Goal: Task Accomplishment & Management: Complete application form

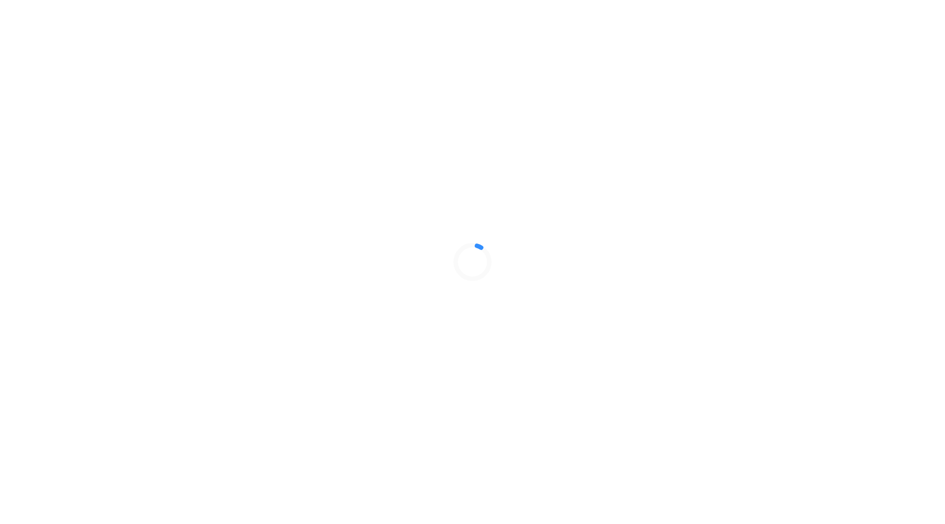
select select "Limited Liability Company (LLC)"
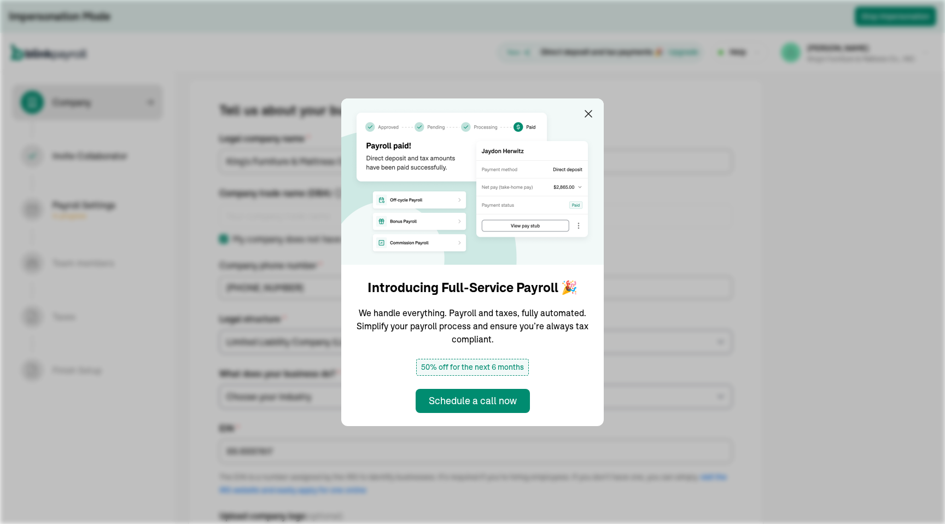
select select "Non Food Retail or Wholesale"
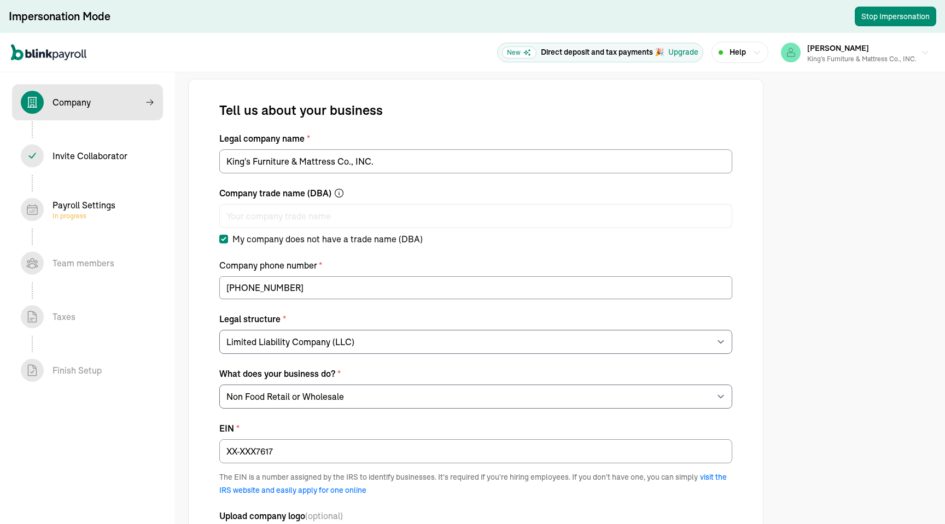
click at [80, 207] on div "Payroll Settings In progress" at bounding box center [84, 210] width 63 height 22
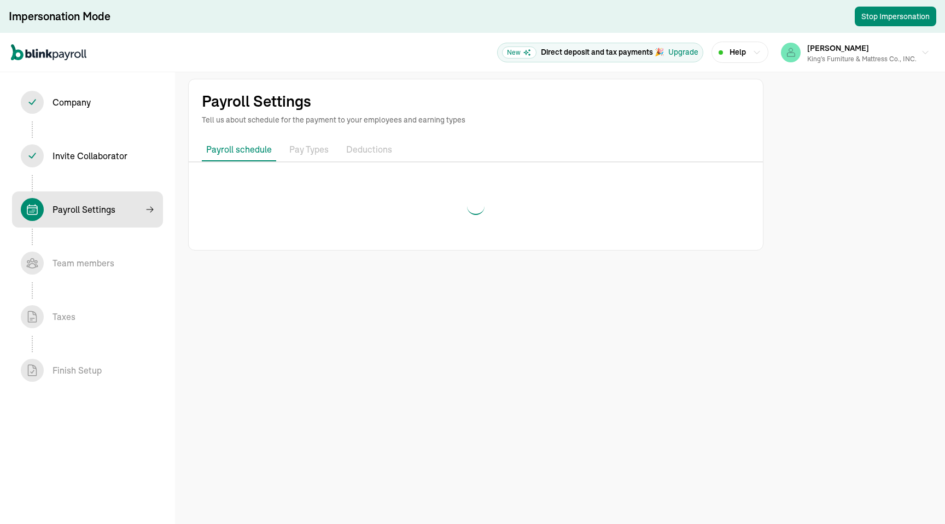
click at [90, 165] on div "Invite Collaborator In progress" at bounding box center [87, 155] width 133 height 23
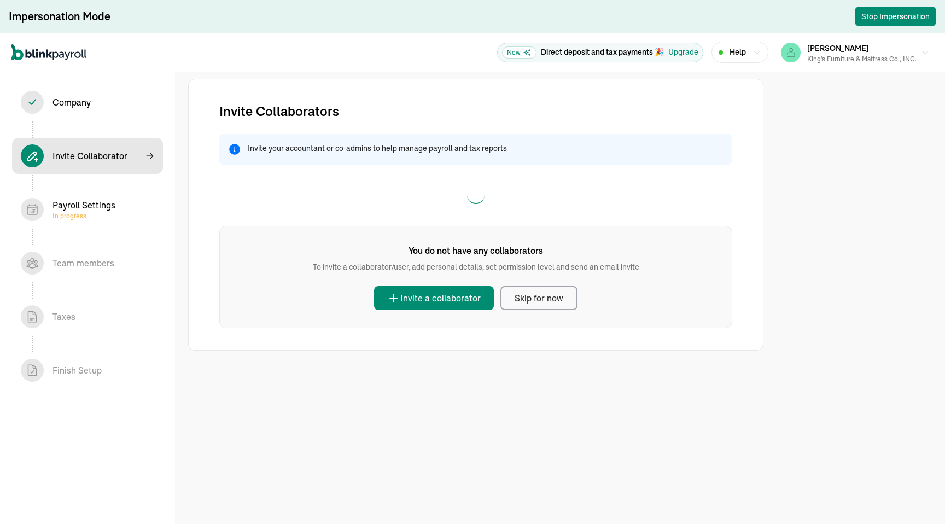
click at [77, 206] on div "Payroll Settings In progress" at bounding box center [84, 210] width 63 height 22
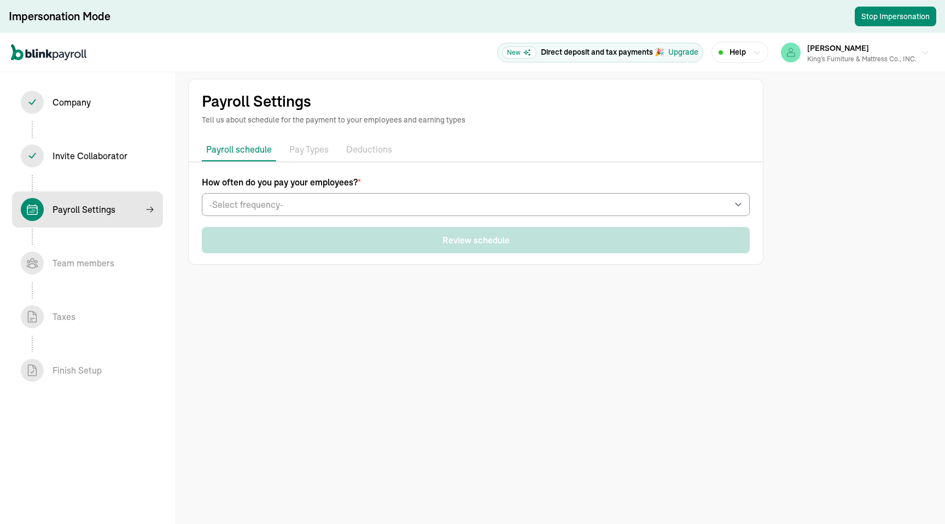
click at [311, 156] on p "Pay Types" at bounding box center [308, 150] width 39 height 14
click at [249, 150] on p "Payroll schedule" at bounding box center [239, 149] width 66 height 13
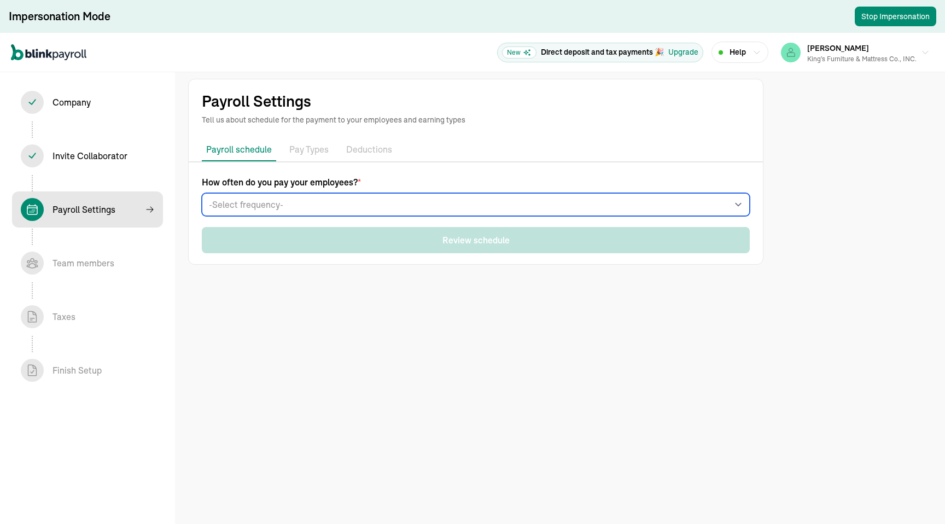
click at [266, 208] on select "-Select frequency- Weekly Bi-weekly Semi-monthly Monthly" at bounding box center [476, 204] width 548 height 23
select select "weekly"
click at [202, 193] on select "-Select frequency- Weekly Bi-weekly Semi-monthly Monthly" at bounding box center [476, 204] width 548 height 23
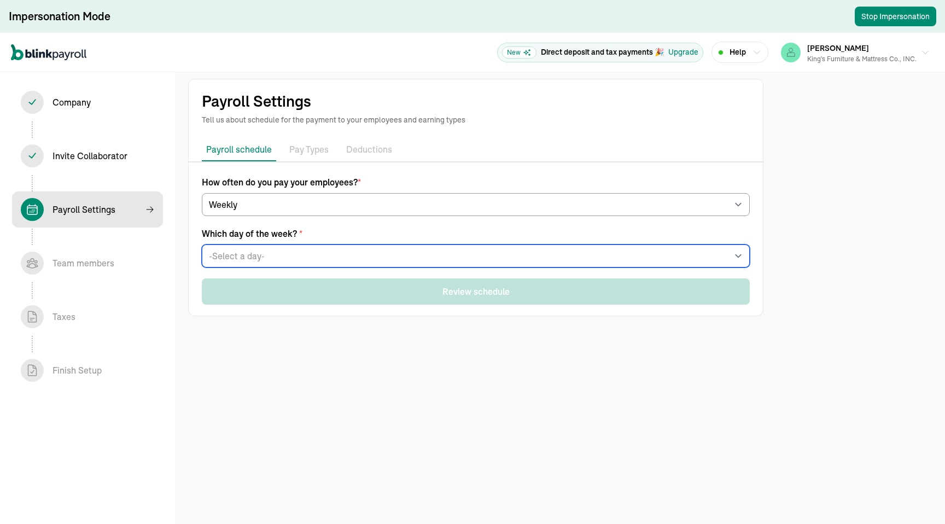
click at [264, 250] on select "-Select a day- Every [DATE] Every [DATE] Every [DATE] Every [DATE] Every [DATE]" at bounding box center [476, 256] width 548 height 23
select select "[DATE]"
click at [202, 245] on select "-Select a day- Every [DATE] Every [DATE] Every [DATE] Every [DATE] Every [DATE]" at bounding box center [476, 256] width 548 height 23
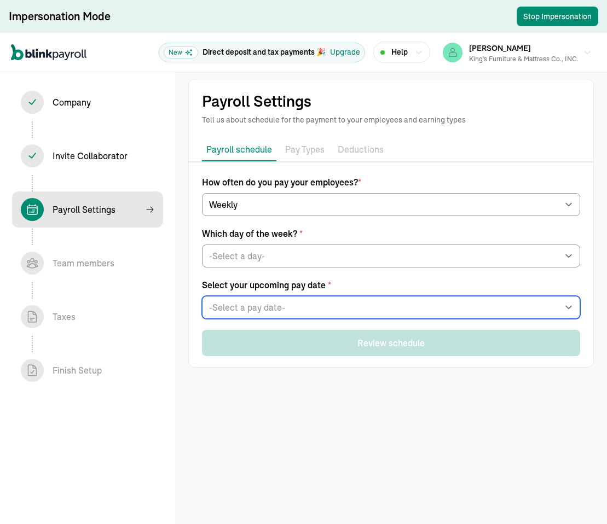
click at [306, 313] on select "-Select a pay date- Fri, Sep 12, 2025 Fri, Sep 19, 2025 Fri, Sep 26, 2025 Fri, …" at bounding box center [391, 307] width 378 height 23
select select "[DATE]"
click at [202, 296] on select "-Select a pay date- Fri, Sep 12, 2025 Fri, Sep 19, 2025 Fri, Sep 26, 2025 Fri, …" at bounding box center [391, 307] width 378 height 23
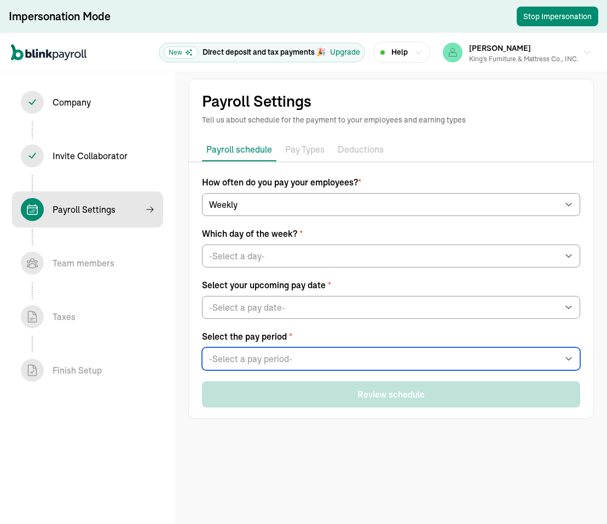
click at [292, 351] on select "-Select a pay period- Sat, Sep 06 - Fri, Sep 12 Sat, Sep 13 - Fri, Sep 19 Custo…" at bounding box center [391, 358] width 378 height 23
select select "[DATE] - [DATE]"
click at [202, 347] on select "-Select a pay period- Sat, Sep 06 - Fri, Sep 12 Sat, Sep 13 - Fri, Sep 19 Custo…" at bounding box center [391, 358] width 378 height 23
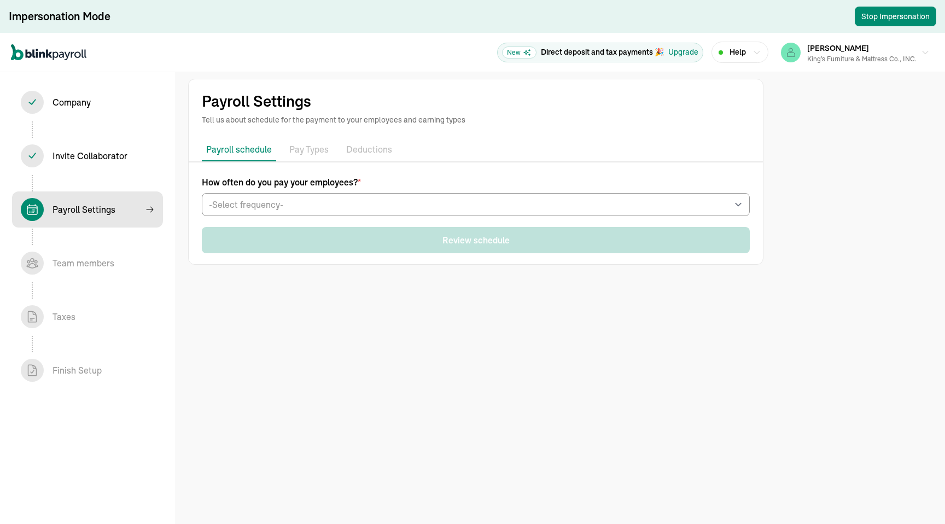
click at [311, 156] on p "Pay Types" at bounding box center [308, 150] width 39 height 14
click at [249, 150] on p "Payroll schedule" at bounding box center [239, 149] width 66 height 13
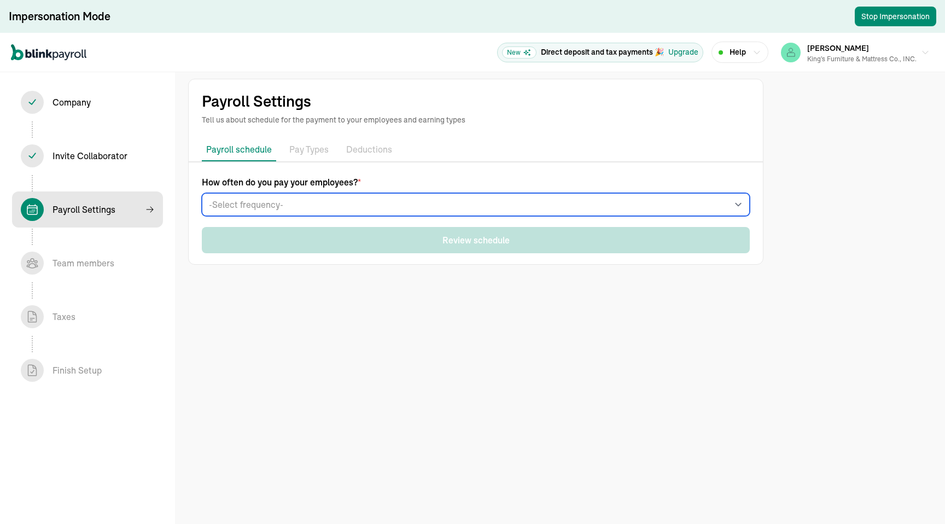
click at [266, 208] on select "-Select frequency- Weekly Bi-weekly Semi-monthly Monthly" at bounding box center [476, 204] width 548 height 23
select select "weekly"
click at [202, 193] on select "-Select frequency- Weekly Bi-weekly Semi-monthly Monthly" at bounding box center [476, 204] width 548 height 23
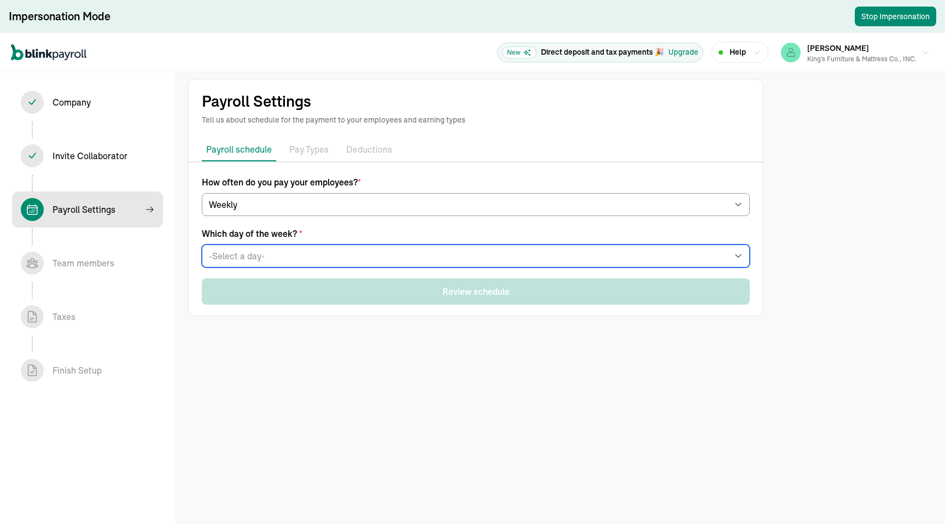
click at [264, 250] on select "-Select a day- Every [DATE] Every [DATE] Every [DATE] Every [DATE] Every [DATE]" at bounding box center [476, 256] width 548 height 23
select select "[DATE]"
click at [202, 245] on select "-Select a day- Every [DATE] Every [DATE] Every [DATE] Every [DATE] Every [DATE]" at bounding box center [476, 256] width 548 height 23
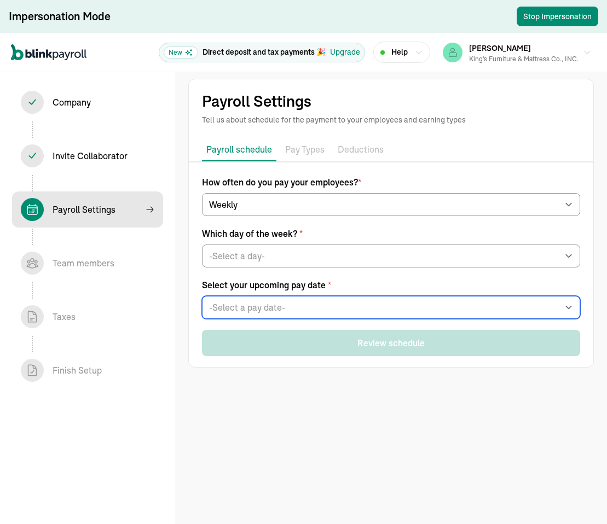
click at [306, 313] on select "-Select a pay date- Fri, Sep 12, 2025 Fri, Sep 19, 2025 Fri, Sep 26, 2025 Fri, …" at bounding box center [391, 307] width 378 height 23
select select "[DATE]"
click at [202, 296] on select "-Select a pay date- Fri, Sep 12, 2025 Fri, Sep 19, 2025 Fri, Sep 26, 2025 Fri, …" at bounding box center [391, 307] width 378 height 23
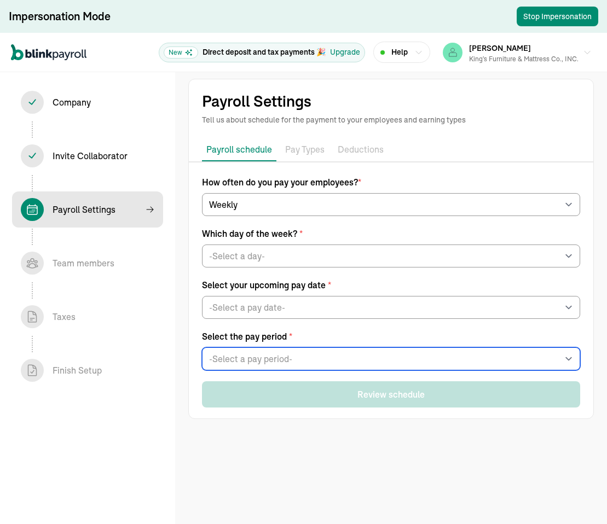
click at [292, 351] on select "-Select a pay period- [DATE] - [DATE] [DATE] - [DATE] Custom Pay Period" at bounding box center [391, 358] width 378 height 23
select select "[DATE] - [DATE]"
click at [202, 347] on select "-Select a pay period- [DATE] - [DATE] [DATE] - [DATE] Custom Pay Period" at bounding box center [391, 358] width 378 height 23
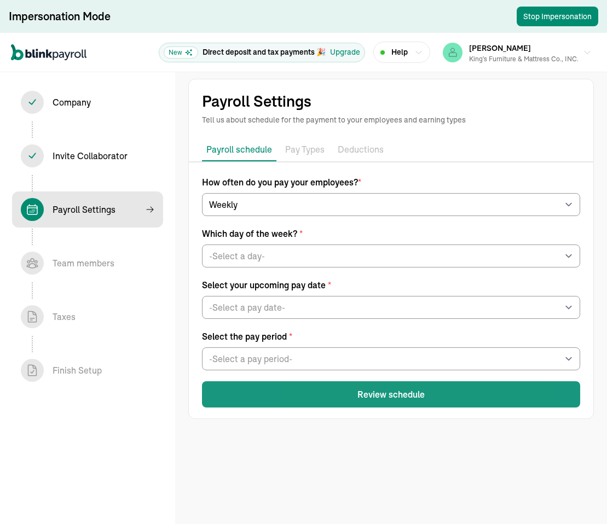
click at [329, 398] on button "Review schedule" at bounding box center [391, 394] width 378 height 26
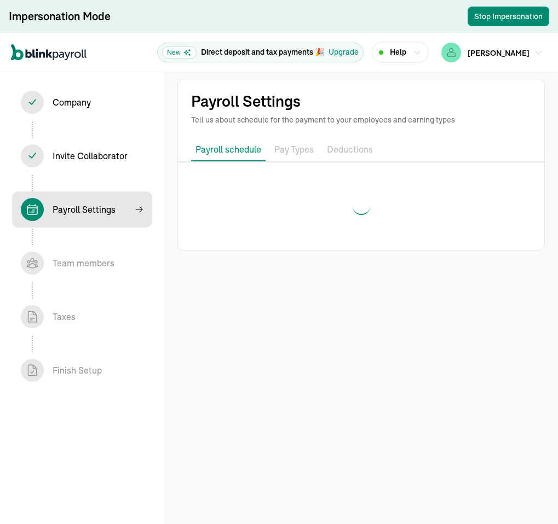
select select "weekly"
select select "[DATE]"
select select "[DATE] - [DATE]"
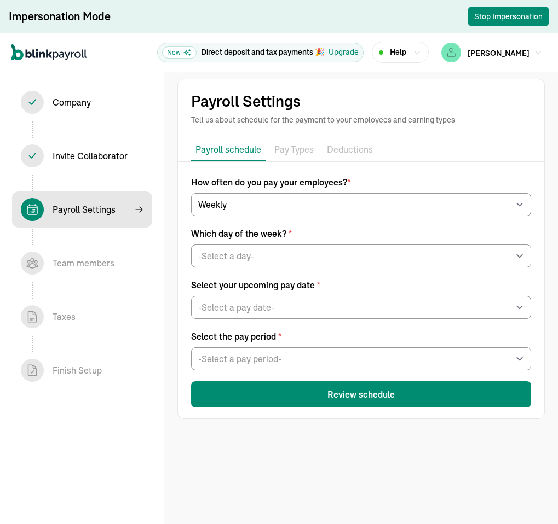
select select "weekly"
select select "[DATE]"
select select "[DATE] - [DATE]"
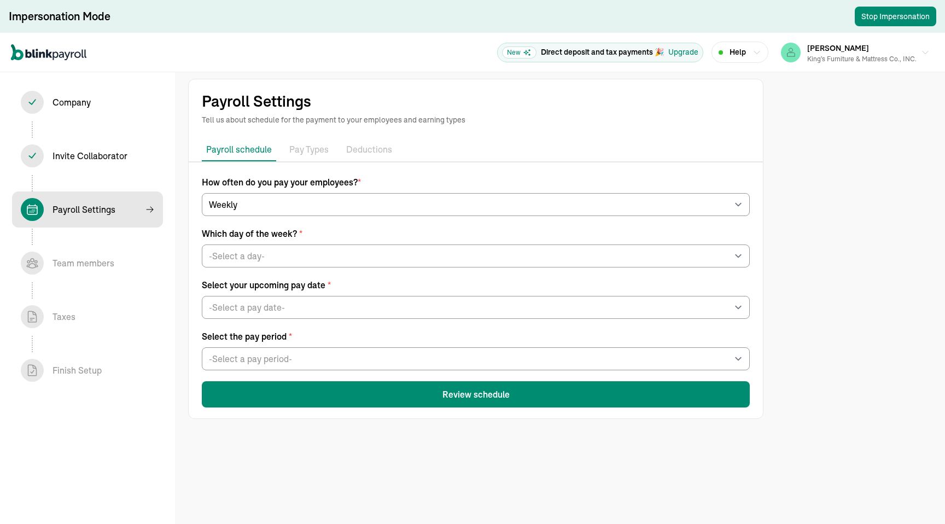
select select "weekly"
select select "[DATE]"
select select "[DATE] - [DATE]"
select select "weekly"
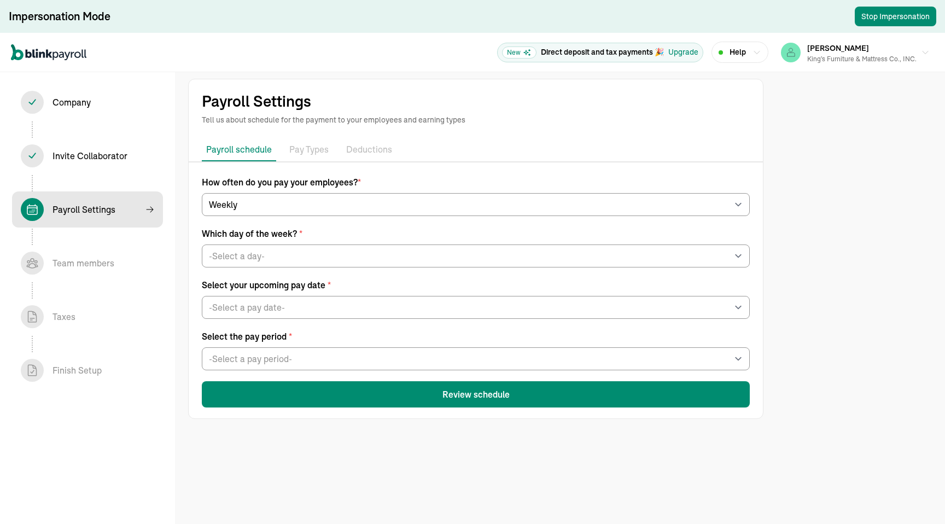
select select "[DATE]"
select select "[DATE] - [DATE]"
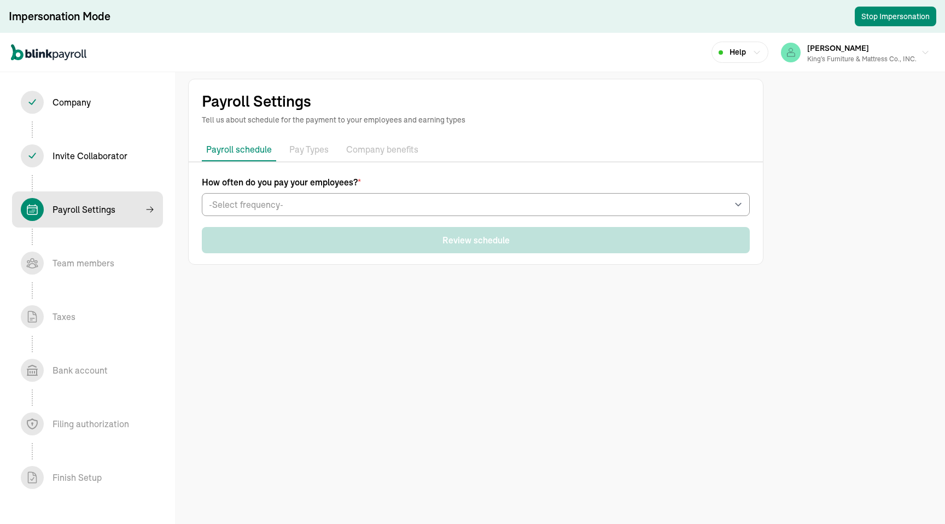
click at [105, 112] on div "Company In progress" at bounding box center [87, 102] width 133 height 23
select select "Limited Liability Company (LLC)"
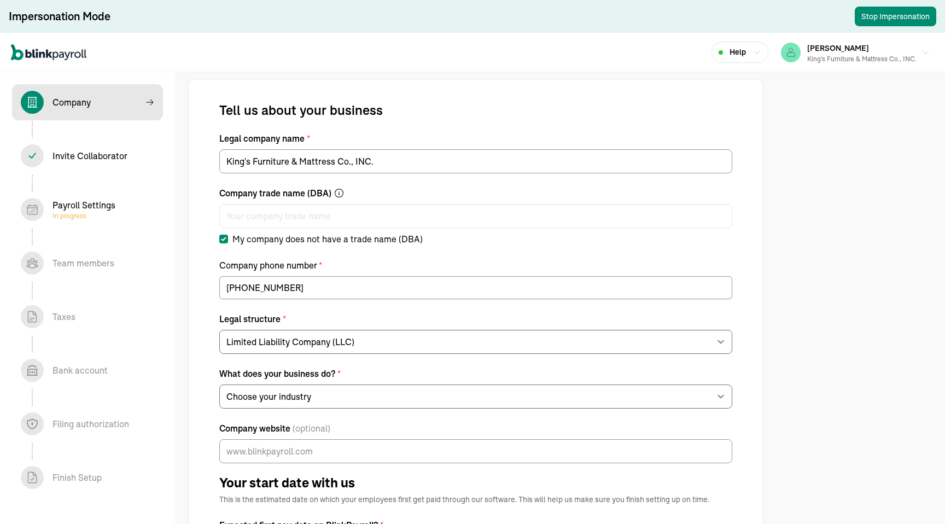
select select "Non Food Retail or Wholesale"
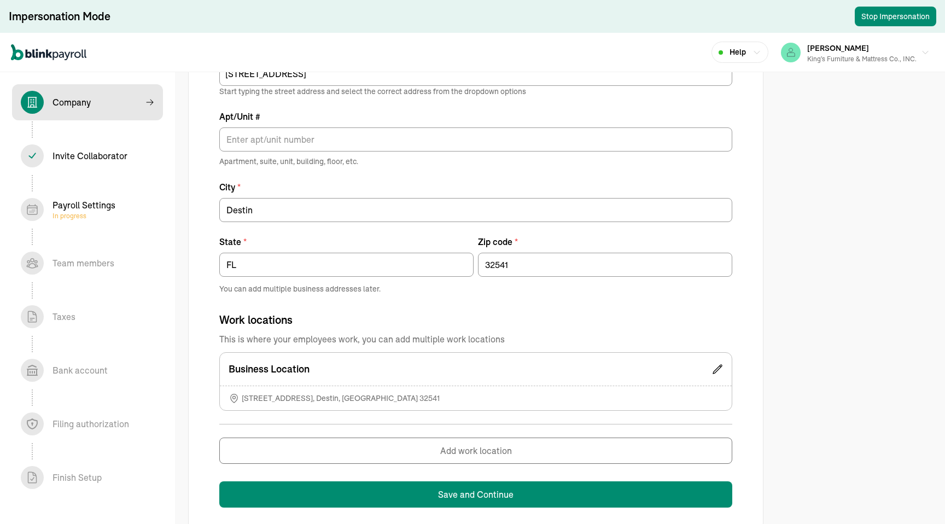
scroll to position [600, 0]
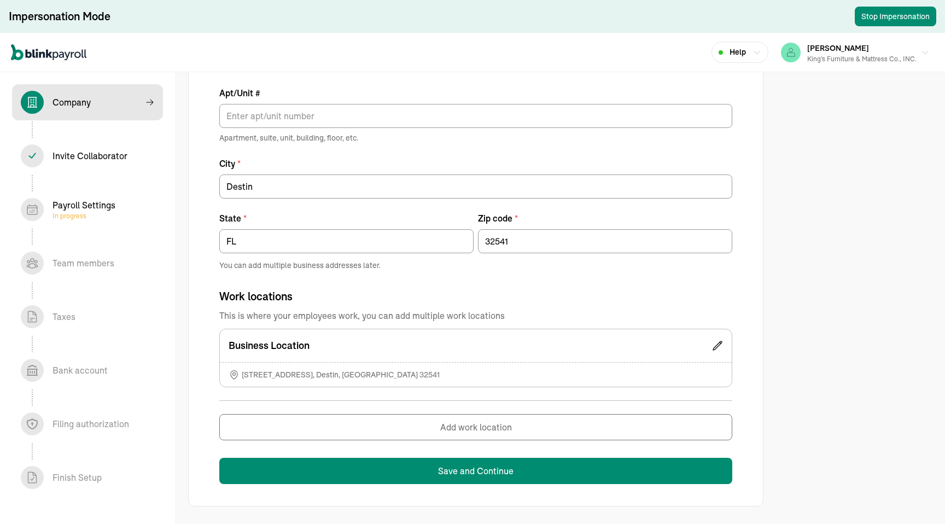
click at [94, 208] on div "Payroll Settings In progress" at bounding box center [84, 210] width 63 height 22
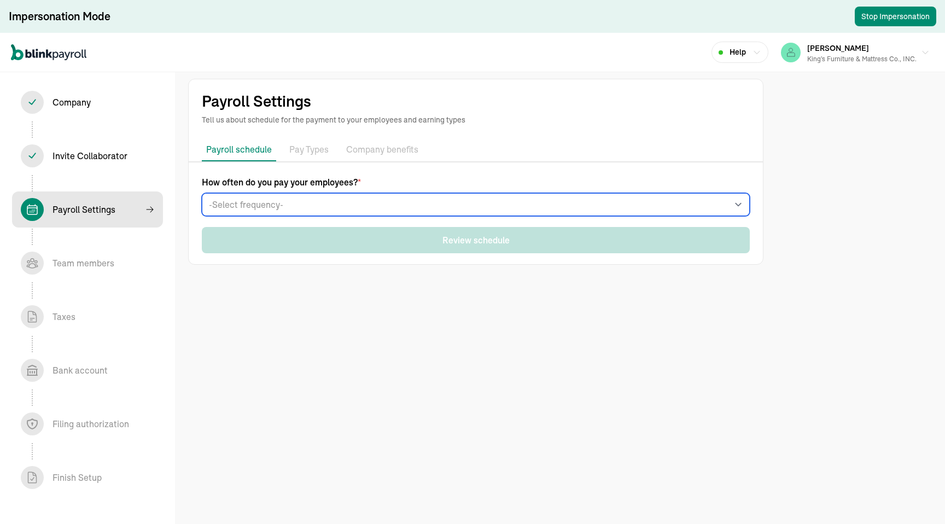
click at [419, 201] on select "-Select frequency- Weekly Bi-weekly Semi-monthly Monthly" at bounding box center [476, 204] width 548 height 23
select select "weekly"
click at [202, 193] on select "-Select frequency- Weekly Bi-weekly Semi-monthly Monthly" at bounding box center [476, 204] width 548 height 23
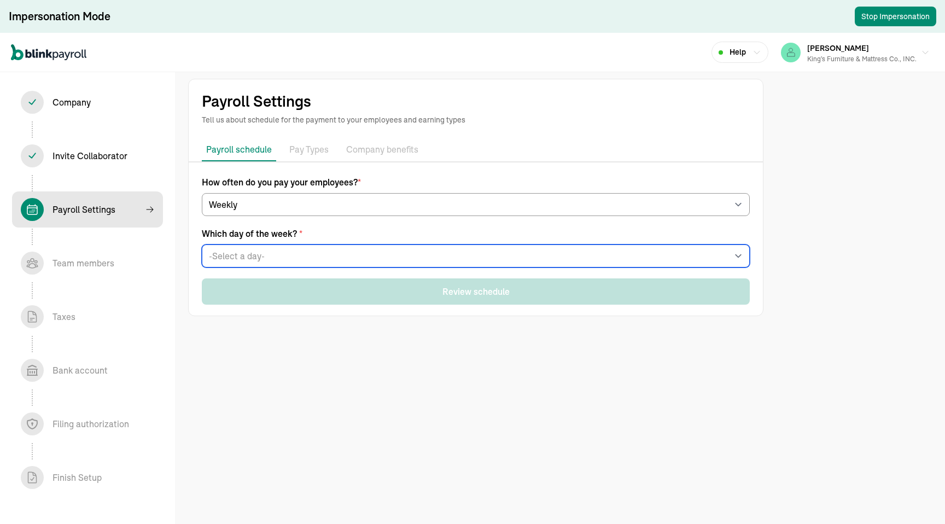
click at [283, 253] on select "-Select a day- Every [DATE] Every [DATE] Every [DATE] Every [DATE] Every [DATE]" at bounding box center [476, 256] width 548 height 23
select select "[DATE]"
click at [202, 245] on select "-Select a day- Every [DATE] Every [DATE] Every [DATE] Every [DATE] Every [DATE]" at bounding box center [476, 256] width 548 height 23
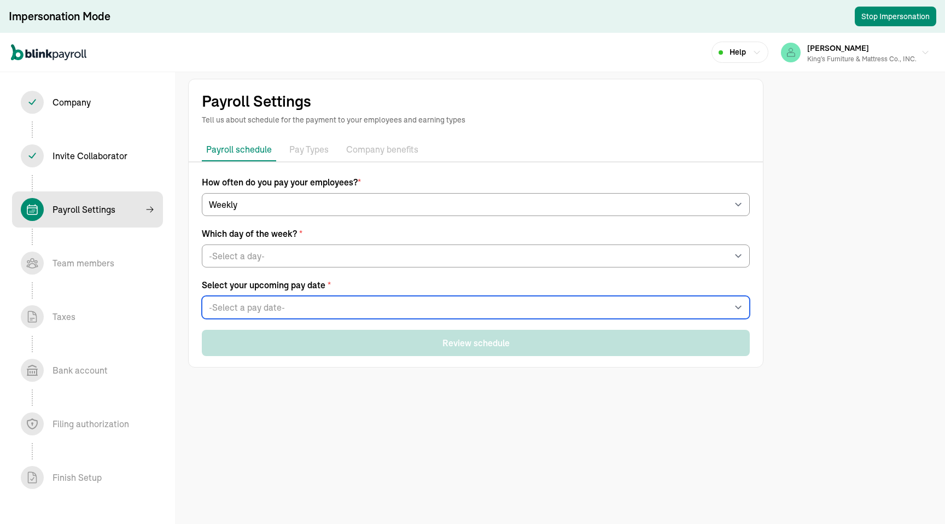
click at [260, 302] on select "-Select a pay date- [DATE] [DATE] [DATE] [DATE] [DATE] [DATE] [DATE] [DATE] [DA…" at bounding box center [476, 307] width 548 height 23
select select "[DATE]"
click at [202, 296] on select "-Select a pay date- [DATE] [DATE] [DATE] [DATE] [DATE] [DATE] [DATE] [DATE] [DA…" at bounding box center [476, 307] width 548 height 23
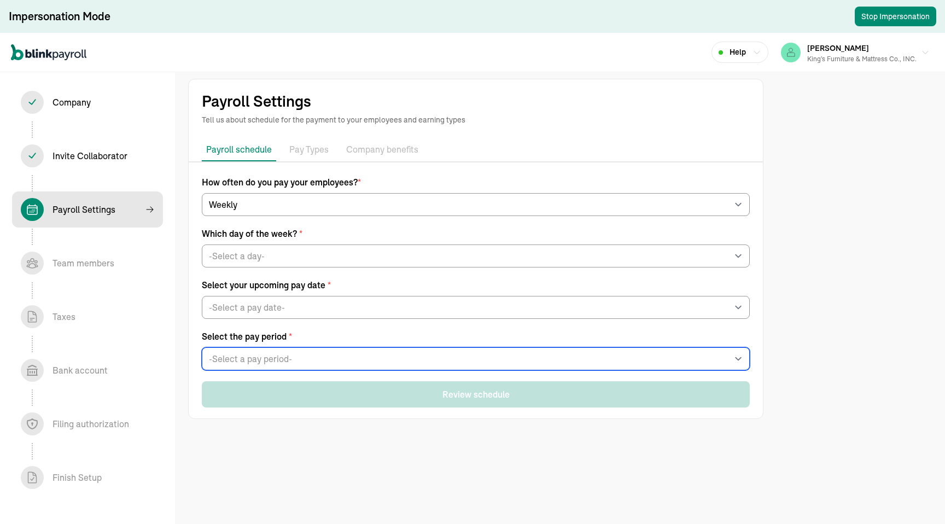
click at [256, 354] on select "-Select a pay period- [DATE] - [DATE] [DATE] - [DATE] Custom Pay Period" at bounding box center [476, 358] width 548 height 23
select select "Sat, Sep 06 - Fri, Sep 12"
click at [202, 347] on select "-Select a pay period- Sat, Sep 06 - Fri, Sep 12 Sat, Sep 13 - Fri, Sep 19 Custo…" at bounding box center [476, 358] width 548 height 23
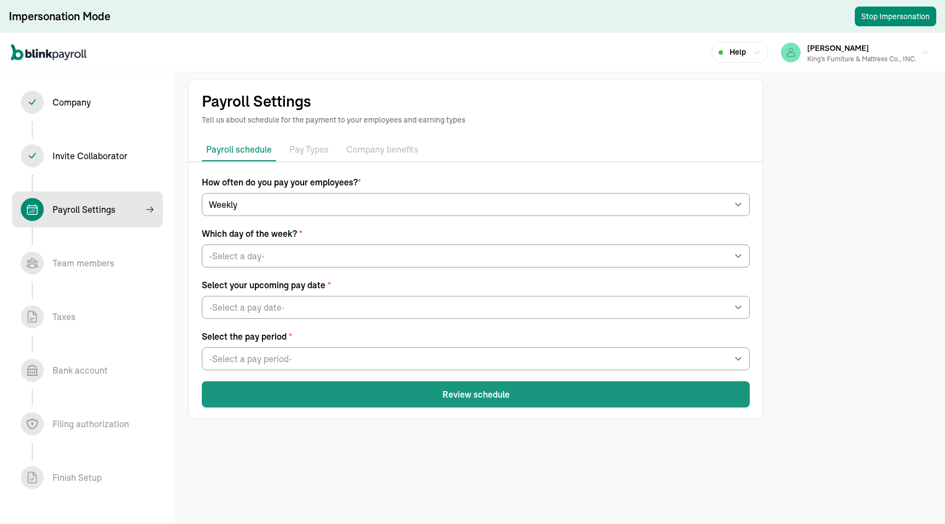
click at [288, 396] on button "Review schedule" at bounding box center [476, 394] width 548 height 26
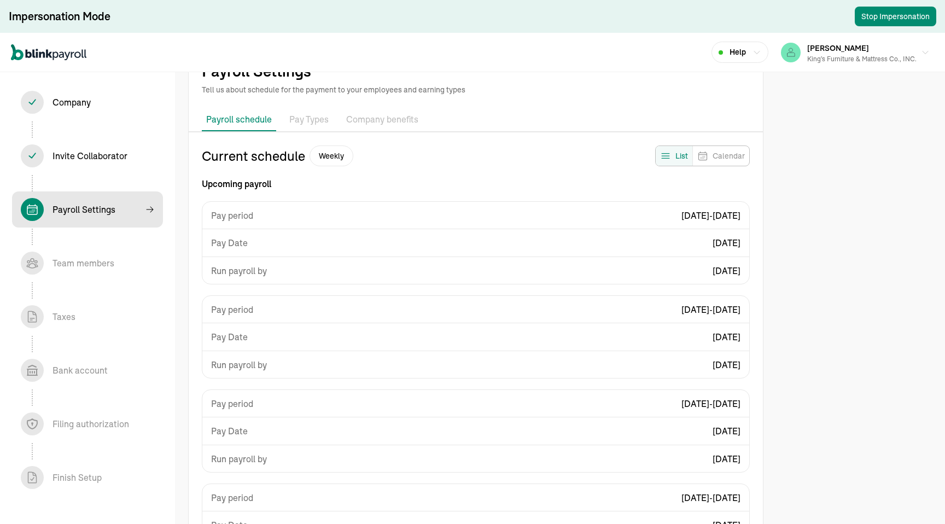
scroll to position [139, 0]
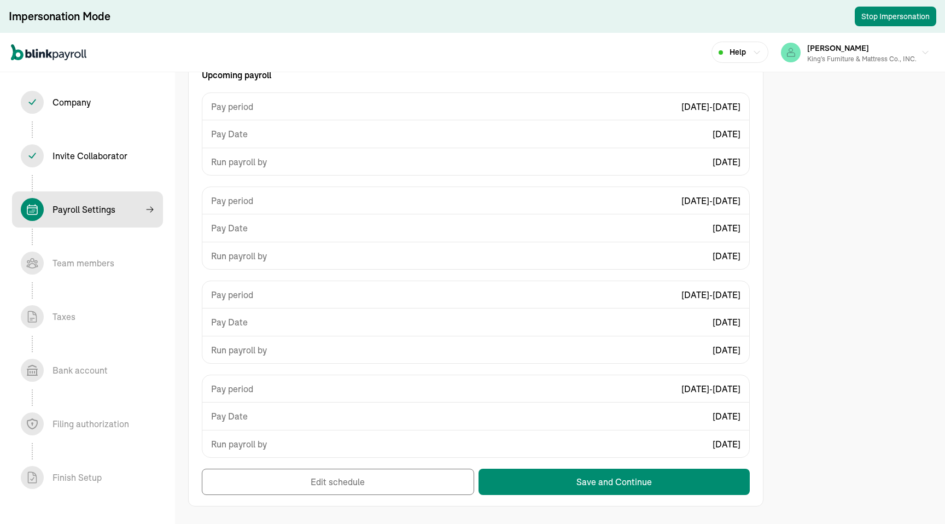
click at [79, 157] on div "Invite Collaborator In progress" at bounding box center [90, 155] width 75 height 13
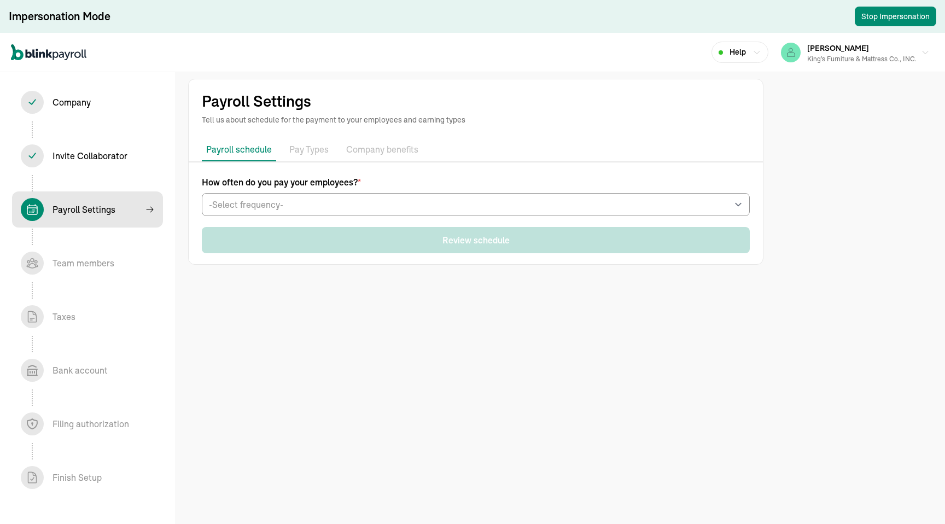
click at [105, 112] on div "Company In progress" at bounding box center [87, 102] width 133 height 23
select select "Limited Liability Company (LLC)"
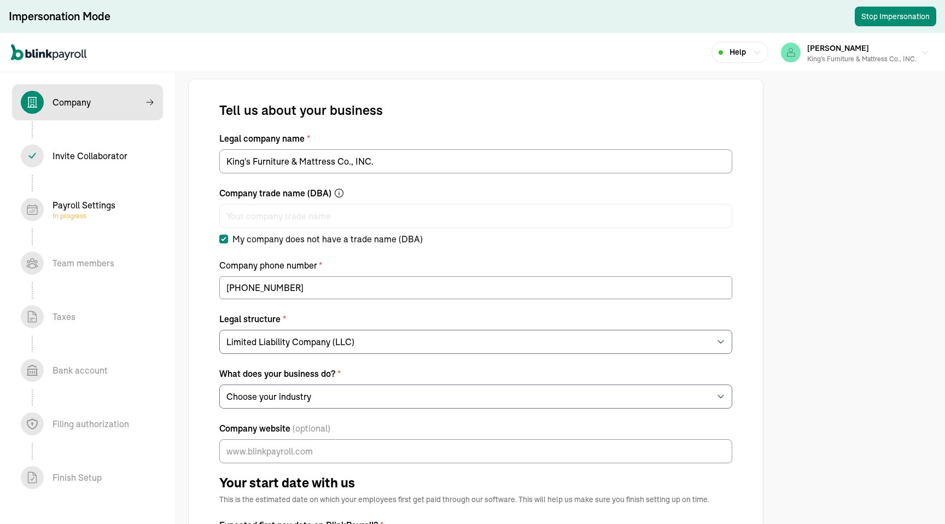
select select "Non Food Retail or Wholesale"
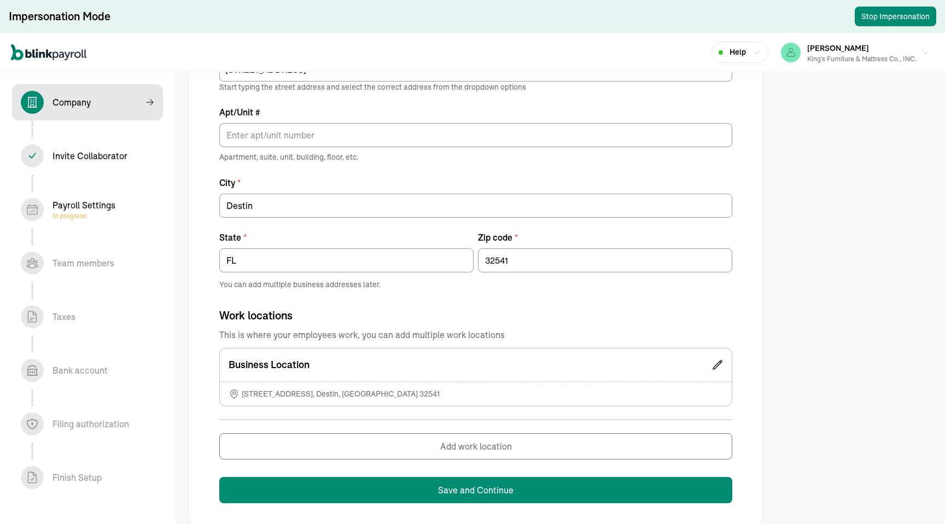
scroll to position [600, 0]
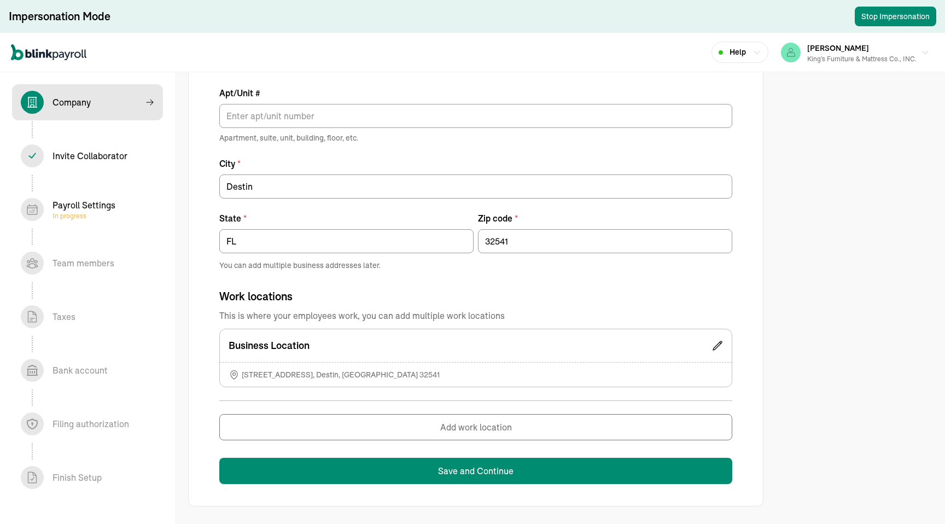
click at [94, 208] on div "Payroll Settings In progress" at bounding box center [84, 210] width 63 height 22
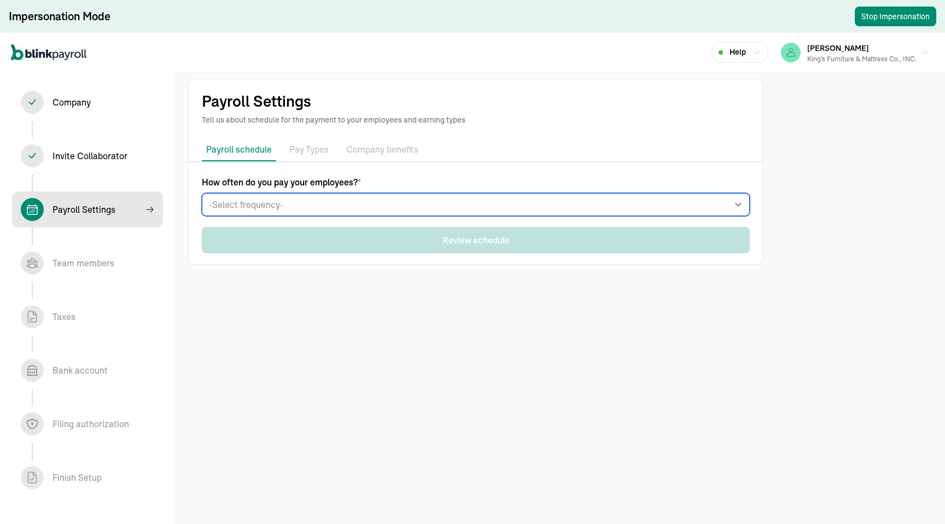
click at [419, 201] on select "-Select frequency- Weekly Bi-weekly Semi-monthly Monthly" at bounding box center [476, 204] width 548 height 23
select select "weekly"
click at [202, 193] on select "-Select frequency- Weekly Bi-weekly Semi-monthly Monthly" at bounding box center [476, 204] width 548 height 23
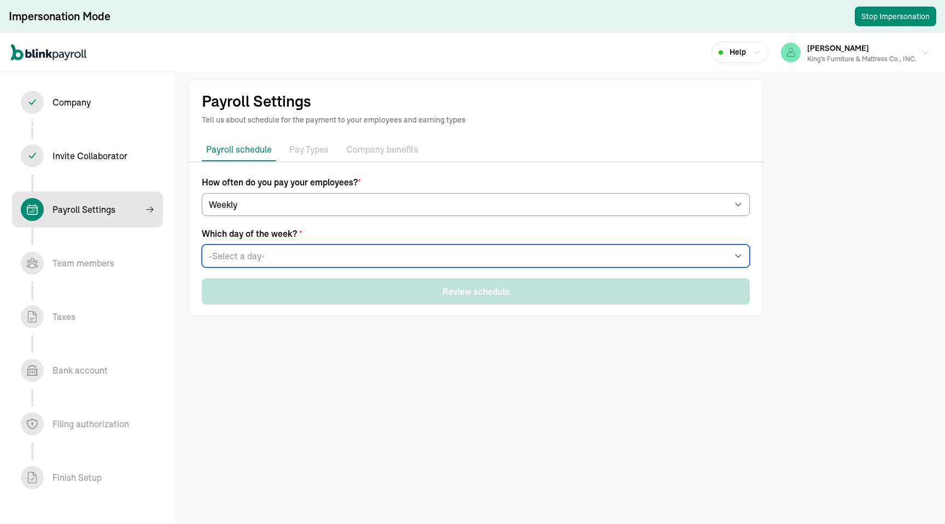
click at [283, 253] on select "-Select a day- Every Monday Every Tuesday Every Wednesday Every Thursday Every …" at bounding box center [476, 256] width 548 height 23
select select "Friday"
click at [202, 245] on select "-Select a day- Every Monday Every Tuesday Every Wednesday Every Thursday Every …" at bounding box center [476, 256] width 548 height 23
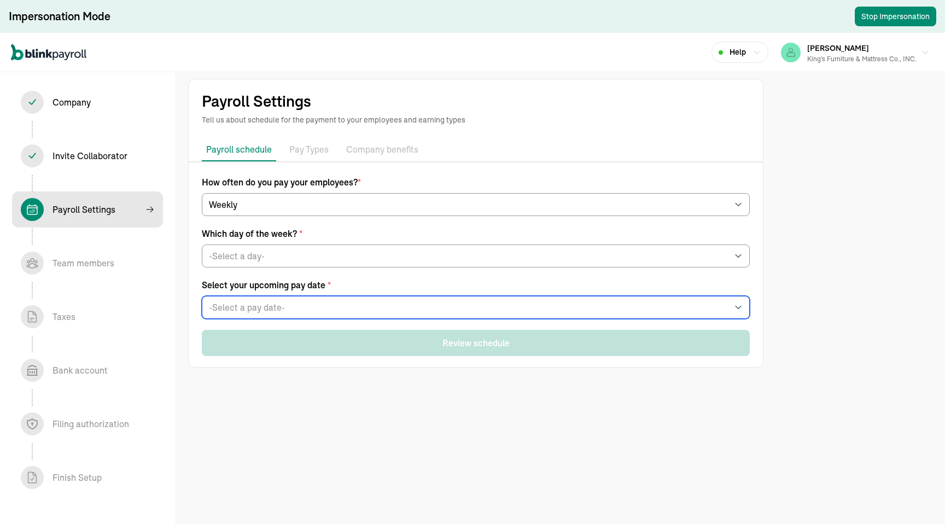
click at [260, 302] on select "-Select a pay date- Fri, Sep 19, 2025 Fri, Sep 26, 2025 Fri, Oct 03, 2025 Fri, …" at bounding box center [476, 307] width 548 height 23
select select "09/19/2025"
click at [202, 296] on select "-Select a pay date- Fri, Sep 19, 2025 Fri, Sep 26, 2025 Fri, Oct 03, 2025 Fri, …" at bounding box center [476, 307] width 548 height 23
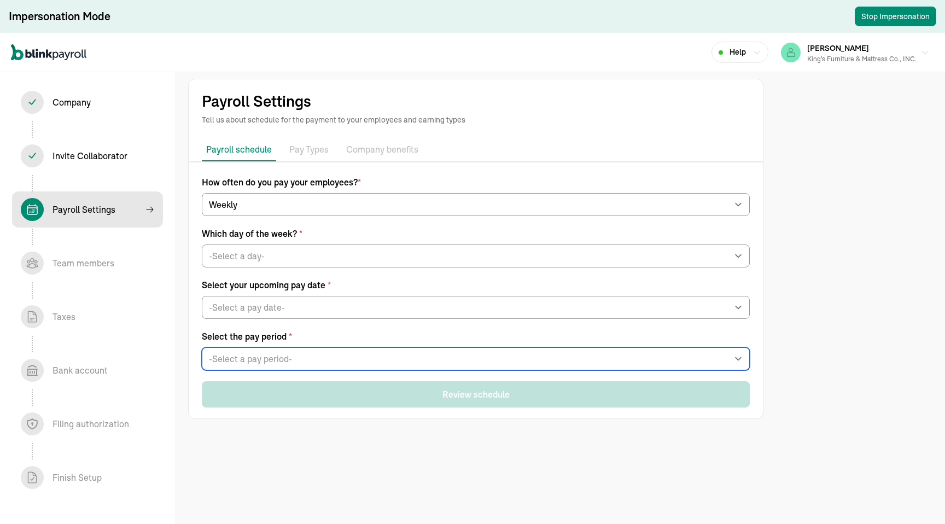
click at [256, 354] on select "-Select a pay period- Sat, Sep 06 - Fri, Sep 12 Sat, Sep 13 - Fri, Sep 19 Custo…" at bounding box center [476, 358] width 548 height 23
select select "Sat, Sep 06 - Fri, Sep 12"
click at [202, 347] on select "-Select a pay period- Sat, Sep 06 - Fri, Sep 12 Sat, Sep 13 - Fri, Sep 19 Custo…" at bounding box center [476, 358] width 548 height 23
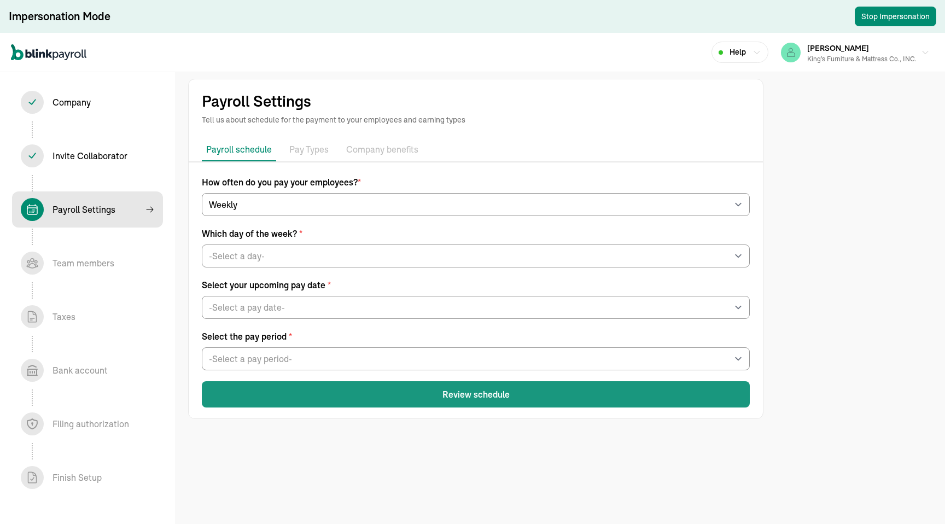
click at [288, 396] on button "Review schedule" at bounding box center [476, 394] width 548 height 26
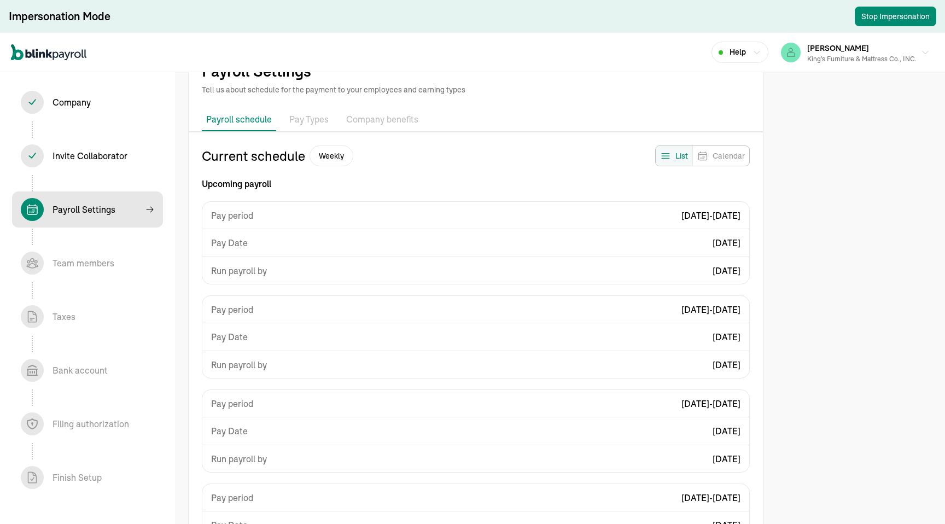
scroll to position [139, 0]
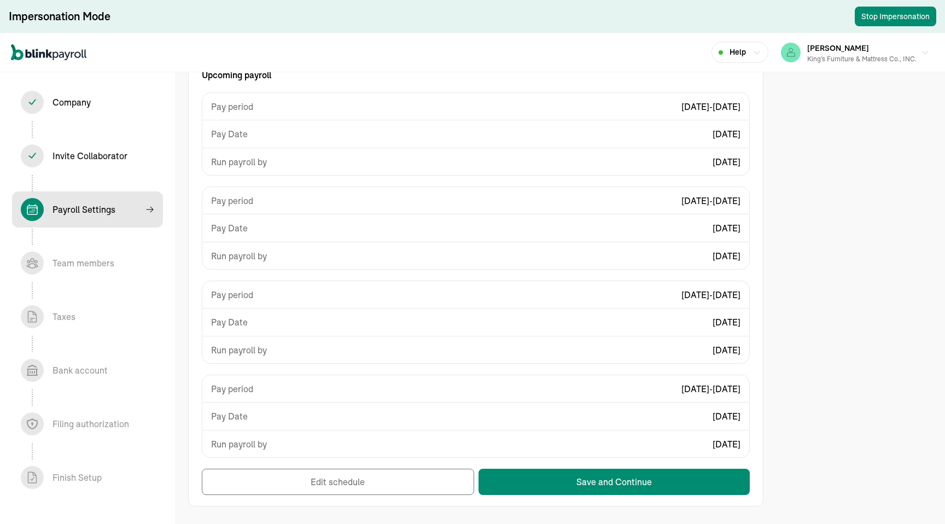
click at [79, 157] on div "Invite Collaborator In progress" at bounding box center [90, 155] width 75 height 13
